Goal: Task Accomplishment & Management: Manage account settings

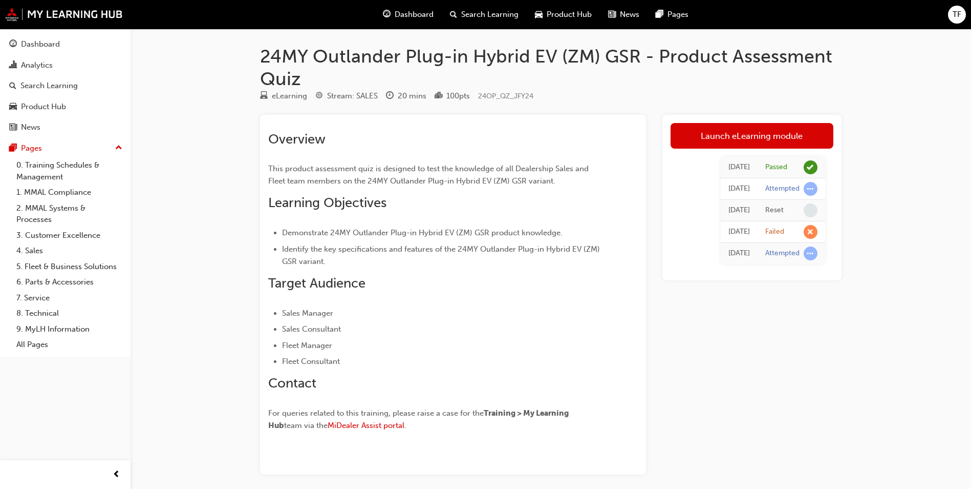
click at [962, 10] on div "TF" at bounding box center [957, 15] width 18 height 18
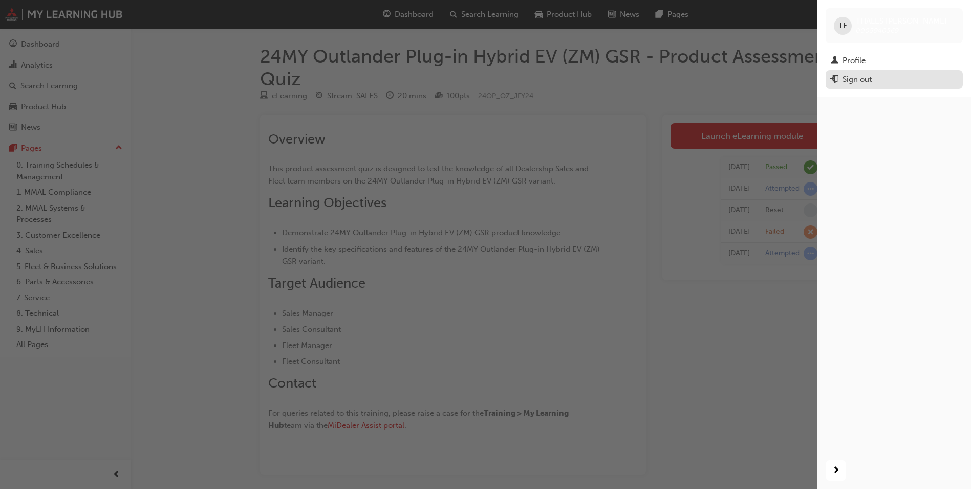
click at [885, 76] on div "Sign out" at bounding box center [894, 79] width 127 height 13
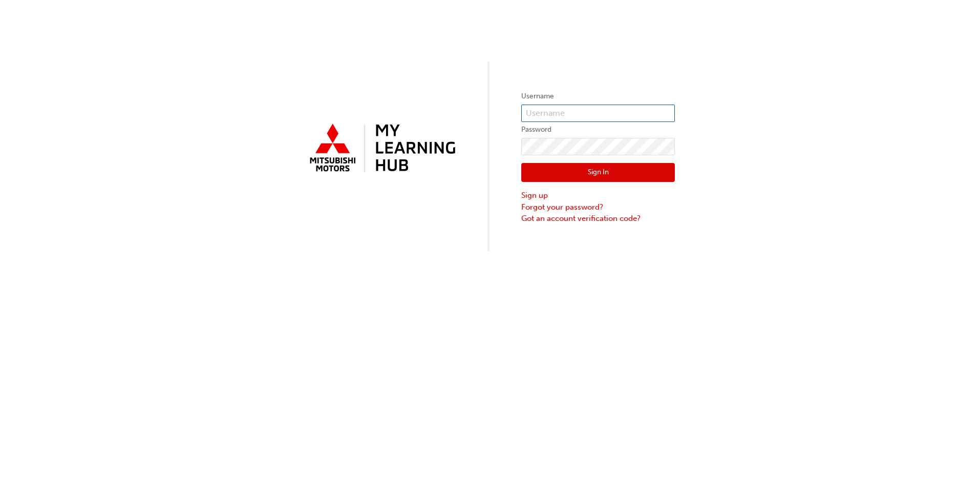
type input "0005940369"
click at [604, 106] on input "0005940369" at bounding box center [598, 112] width 154 height 17
drag, startPoint x: 635, startPoint y: 110, endPoint x: 427, endPoint y: 142, distance: 210.3
click at [427, 142] on div "Username 0005940369 Password Sign In Sign up Forgot your password? Got an accou…" at bounding box center [489, 125] width 979 height 251
type input "0005785085"
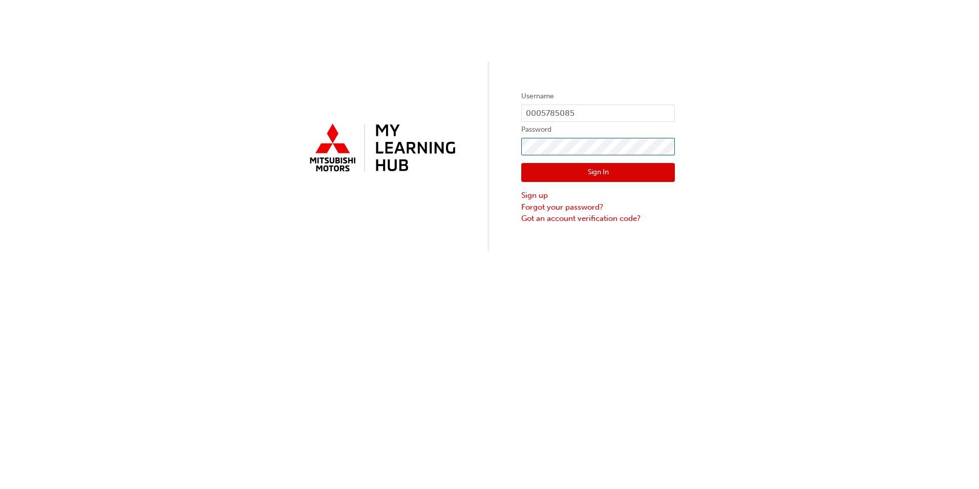
click at [474, 166] on div "Username 0005785085 Password Sign In Sign up Forgot your password? Got an accou…" at bounding box center [489, 125] width 979 height 251
click button "Sign In" at bounding box center [598, 172] width 154 height 19
